Goal: Task Accomplishment & Management: Manage account settings

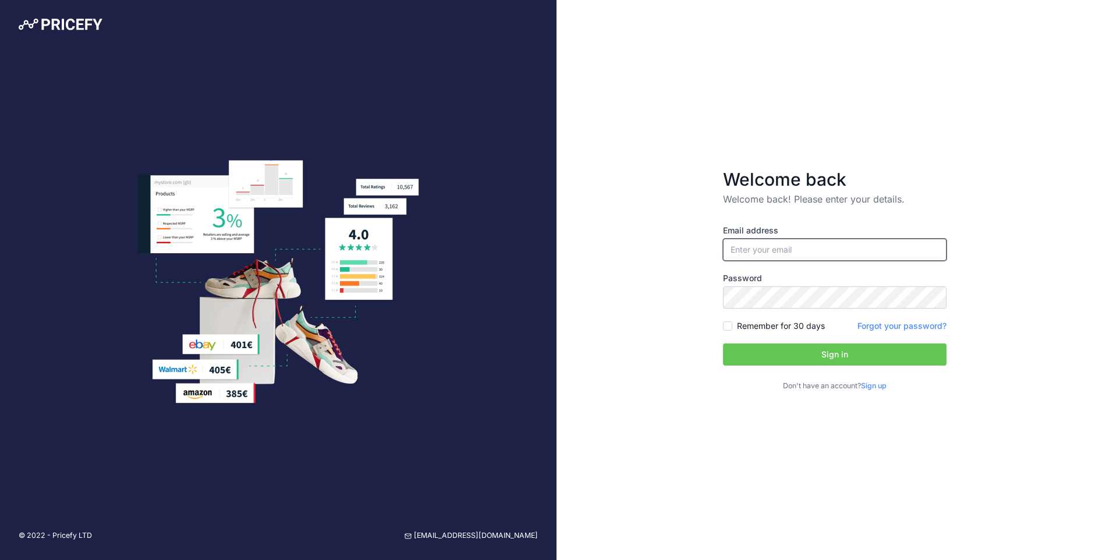
type input "[EMAIL_ADDRESS][DOMAIN_NAME]"
click at [795, 343] on button "Sign in" at bounding box center [834, 354] width 223 height 22
click at [731, 328] on input "Remember for 30 days" at bounding box center [727, 325] width 9 height 9
checkbox input "true"
click at [831, 358] on button "Sign in" at bounding box center [834, 354] width 223 height 22
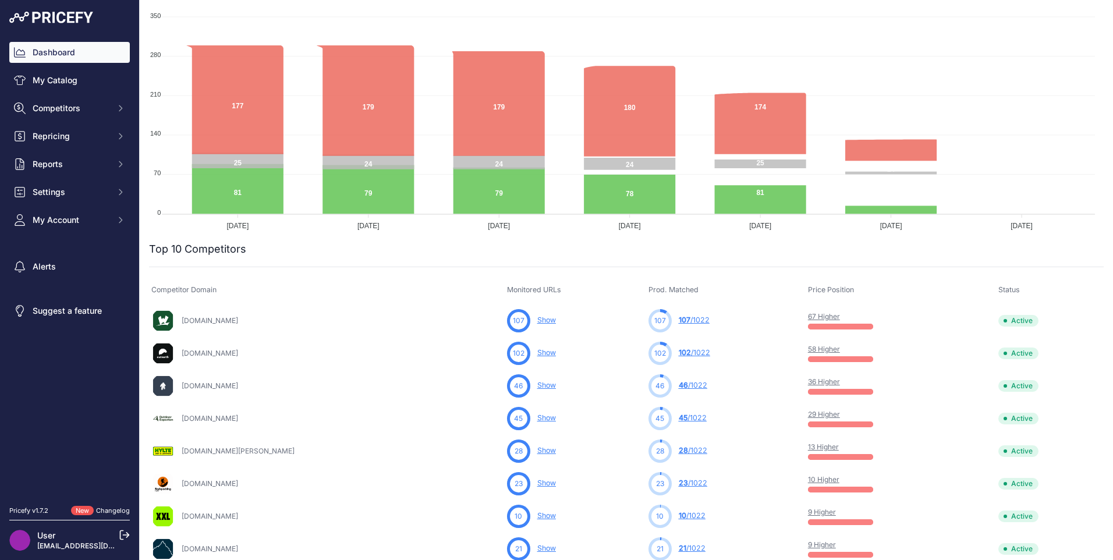
scroll to position [175, 0]
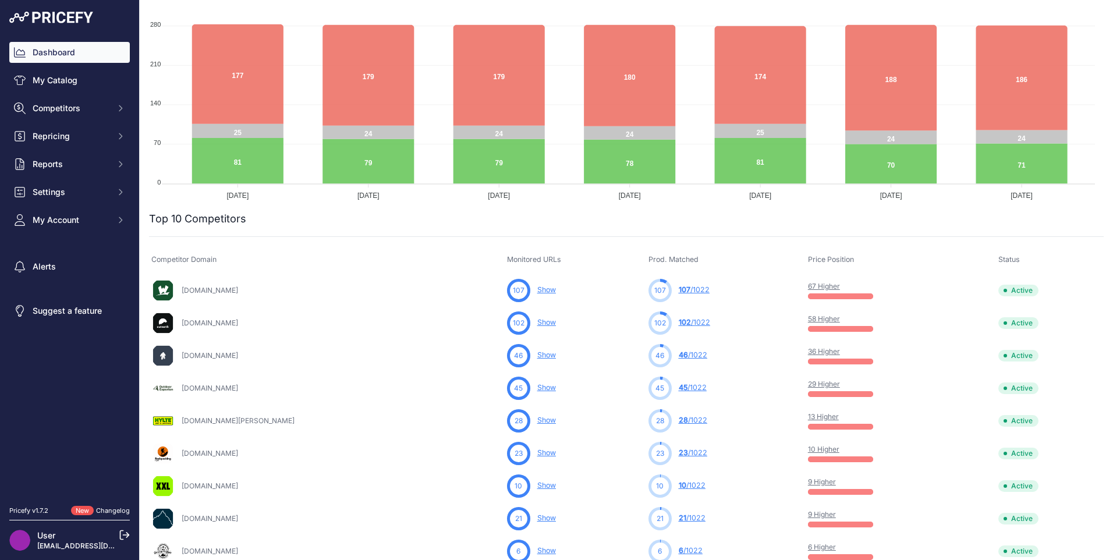
click at [537, 289] on link "Show" at bounding box center [546, 289] width 19 height 9
click at [808, 283] on link "67 Higher" at bounding box center [824, 286] width 32 height 9
